Goal: Navigation & Orientation: Find specific page/section

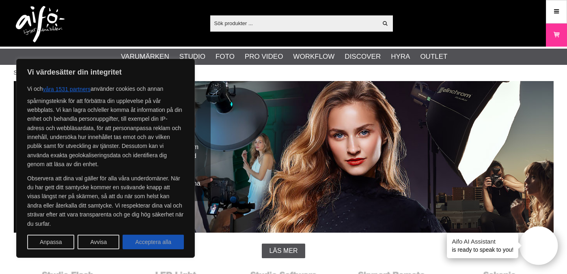
click at [134, 244] on button "Acceptera alla" at bounding box center [153, 242] width 61 height 15
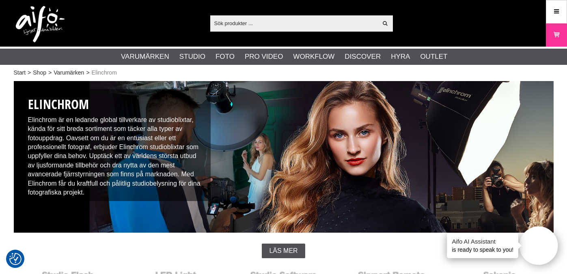
checkbox input "true"
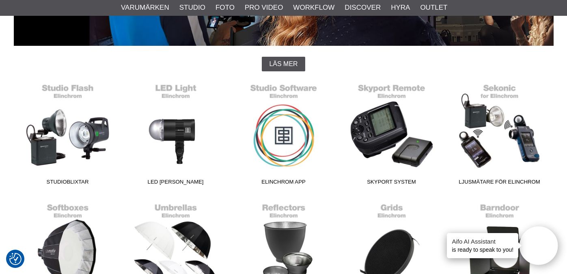
scroll to position [187, 0]
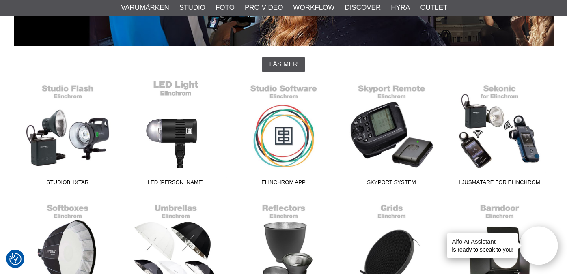
click at [155, 130] on link "LED [PERSON_NAME]" at bounding box center [176, 135] width 108 height 110
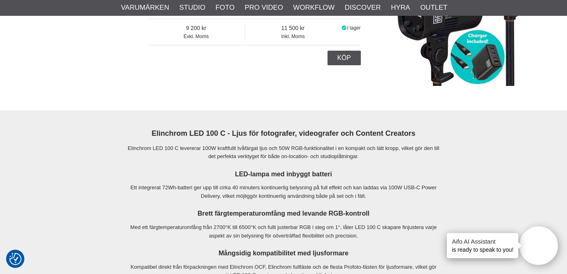
scroll to position [962, 0]
